Goal: Task Accomplishment & Management: Manage account settings

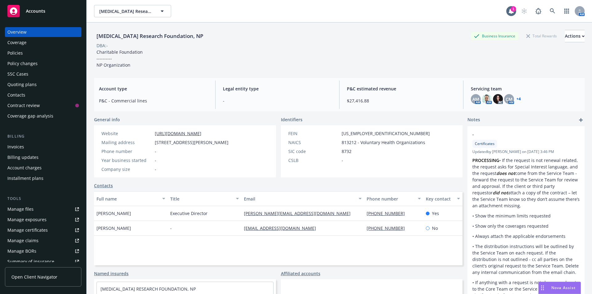
click at [33, 9] on span "Accounts" at bounding box center [35, 11] width 19 height 5
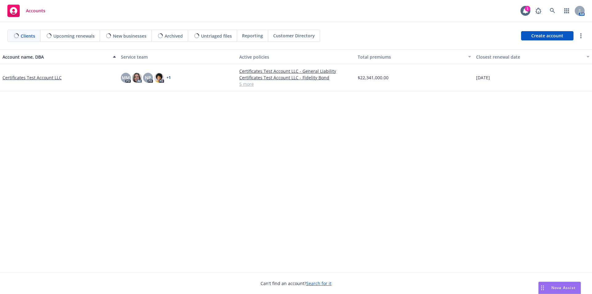
click at [47, 80] on link "Certificates Test Account LLC" at bounding box center [31, 77] width 59 height 6
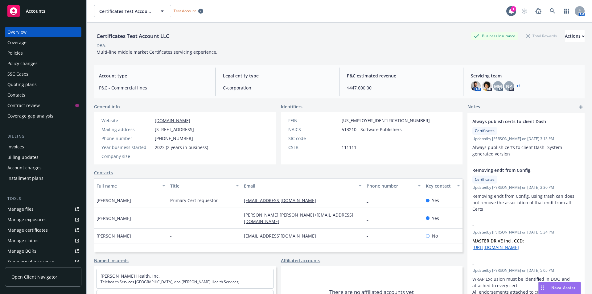
click at [48, 208] on link "Manage files" at bounding box center [43, 209] width 77 height 10
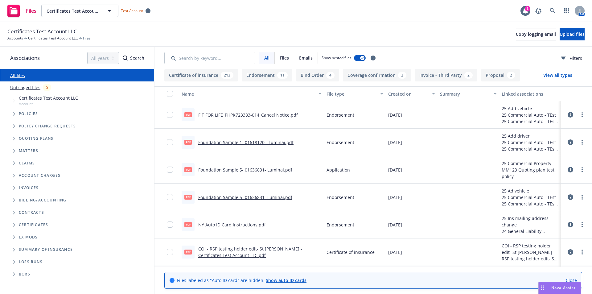
click at [29, 87] on link "Untriaged files" at bounding box center [25, 87] width 30 height 6
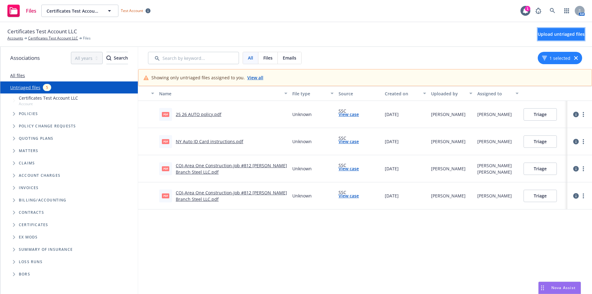
click at [538, 39] on button "Upload untriaged files" at bounding box center [561, 34] width 47 height 12
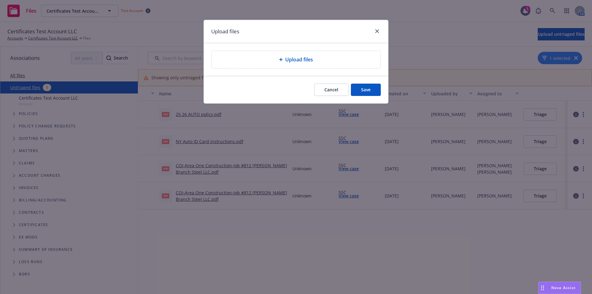
click at [279, 58] on icon at bounding box center [281, 60] width 4 height 4
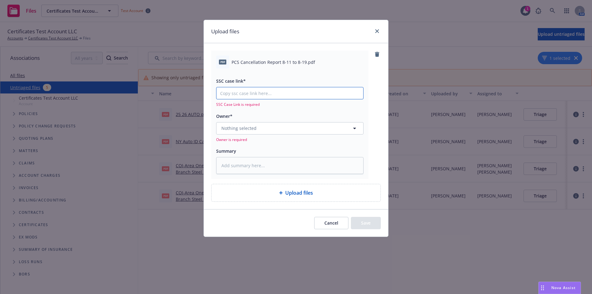
click at [246, 94] on input "SSC case link*" at bounding box center [290, 93] width 147 height 12
paste input "[URL][DOMAIN_NAME]"
type textarea "x"
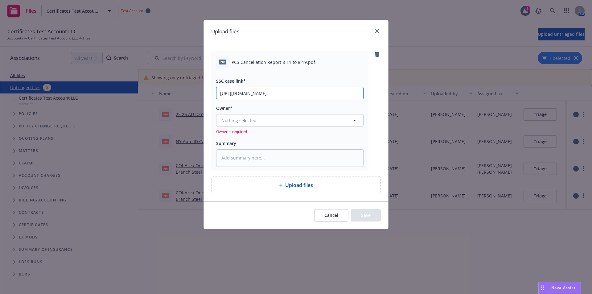
scroll to position [0, 30]
type input "[URL][DOMAIN_NAME]"
click at [239, 119] on span "Nothing selected" at bounding box center [239, 120] width 35 height 6
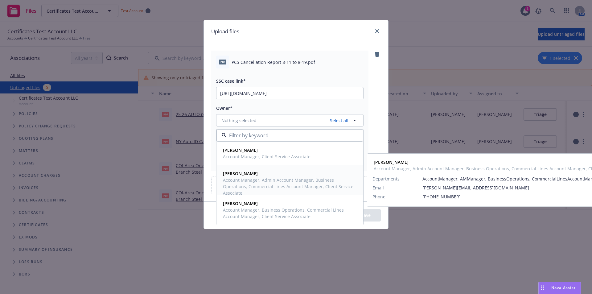
click at [257, 183] on span "Account Manager, Admin Account Manager, Business Operations, Commercial Lines A…" at bounding box center [289, 186] width 133 height 19
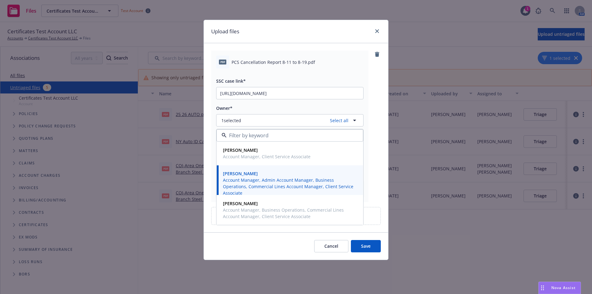
drag, startPoint x: 375, startPoint y: 101, endPoint x: 371, endPoint y: 108, distance: 8.0
click at [374, 101] on div "pdf PCS Cancellation Report 8-11 to 8-19.pdf SSC case link* [URL][DOMAIN_NAME] …" at bounding box center [296, 126] width 170 height 151
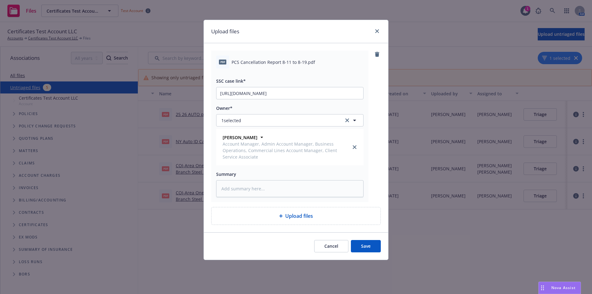
click at [369, 244] on button "Save" at bounding box center [366, 246] width 30 height 12
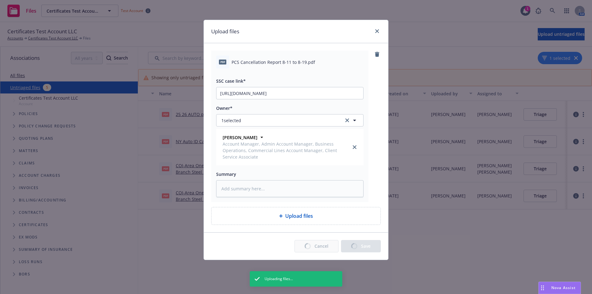
type textarea "x"
